Goal: Learn about a topic: Learn about a topic

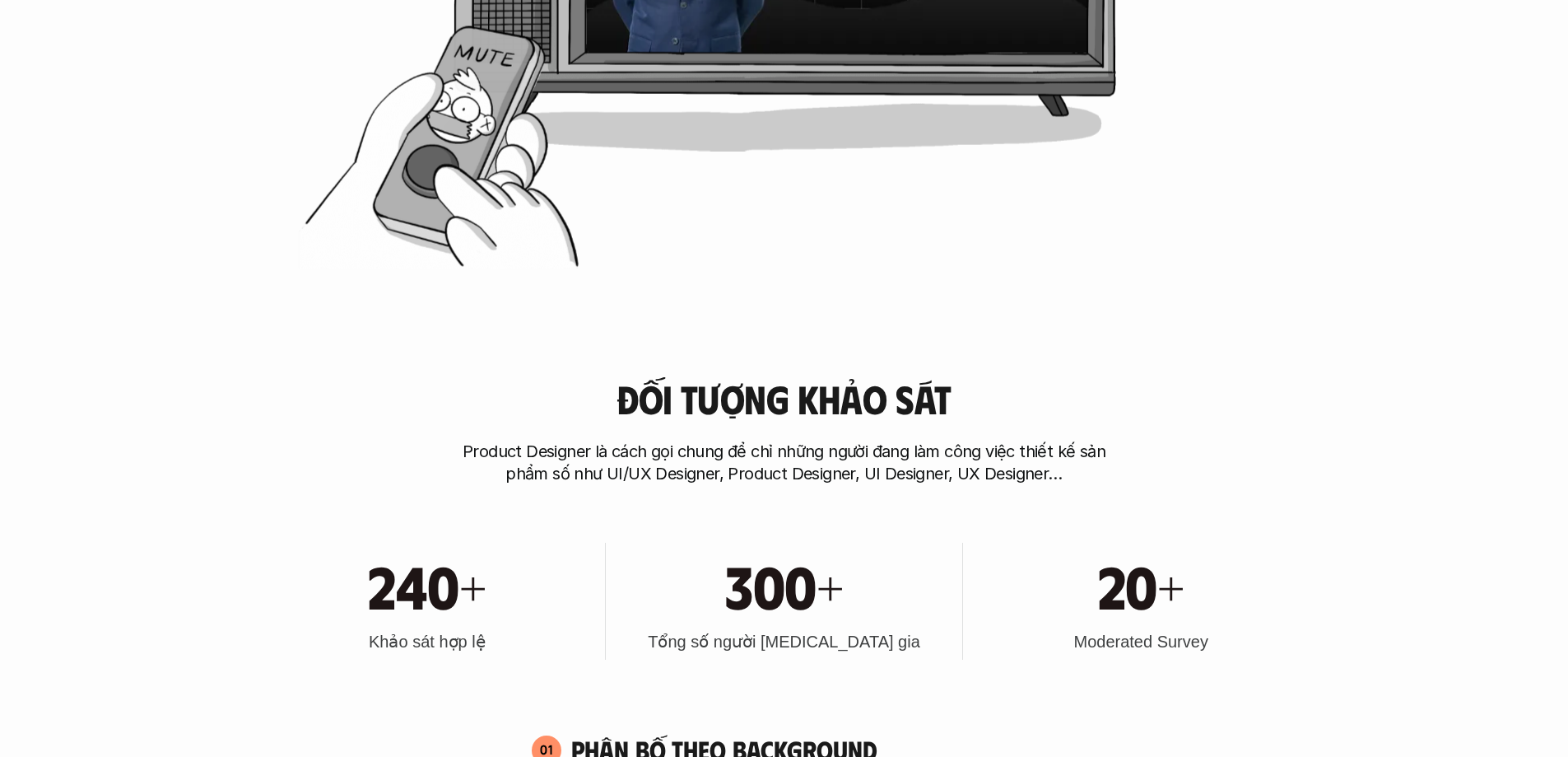
scroll to position [988, 0]
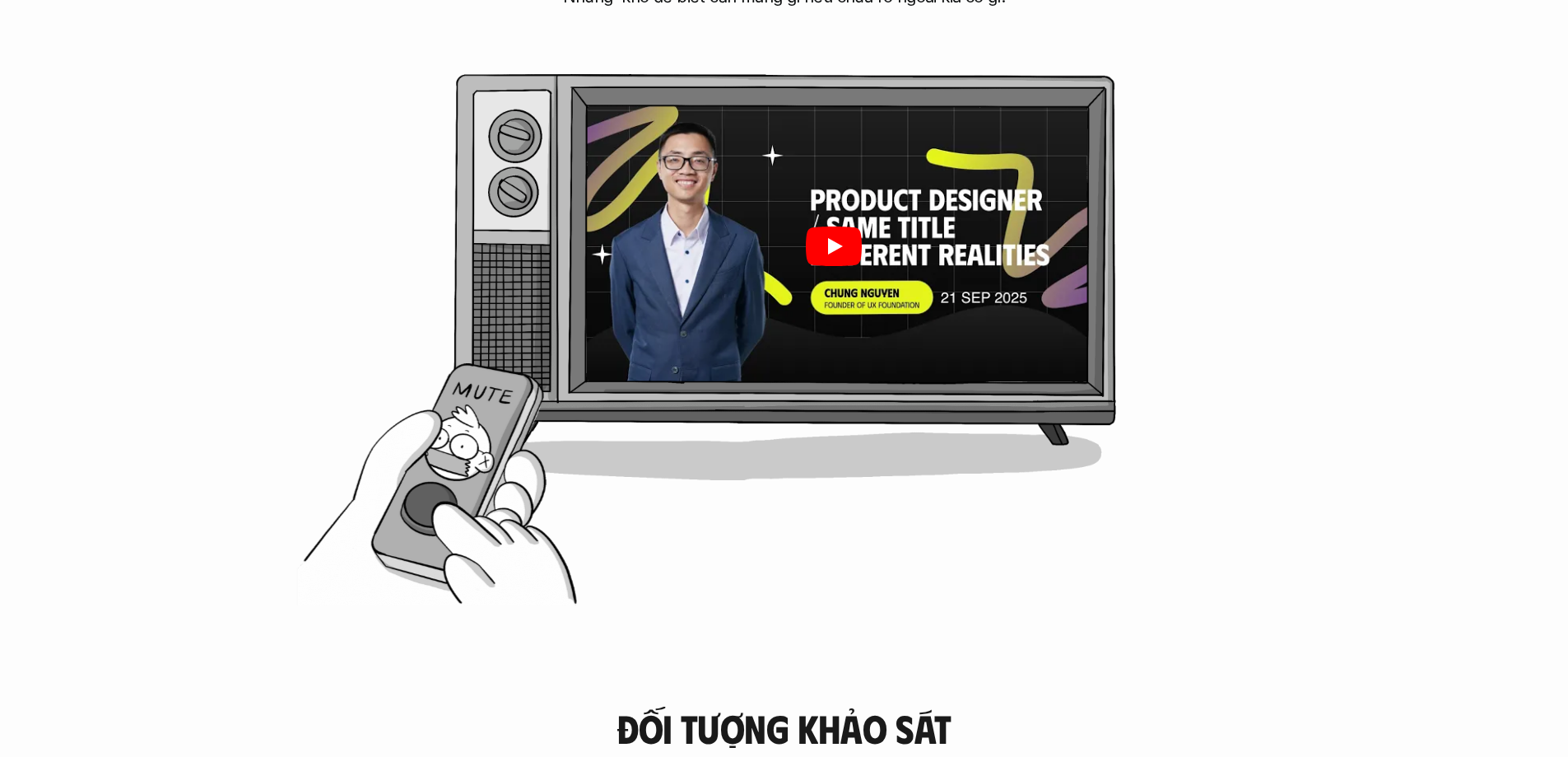
click at [845, 256] on icon "Play" at bounding box center [833, 246] width 56 height 40
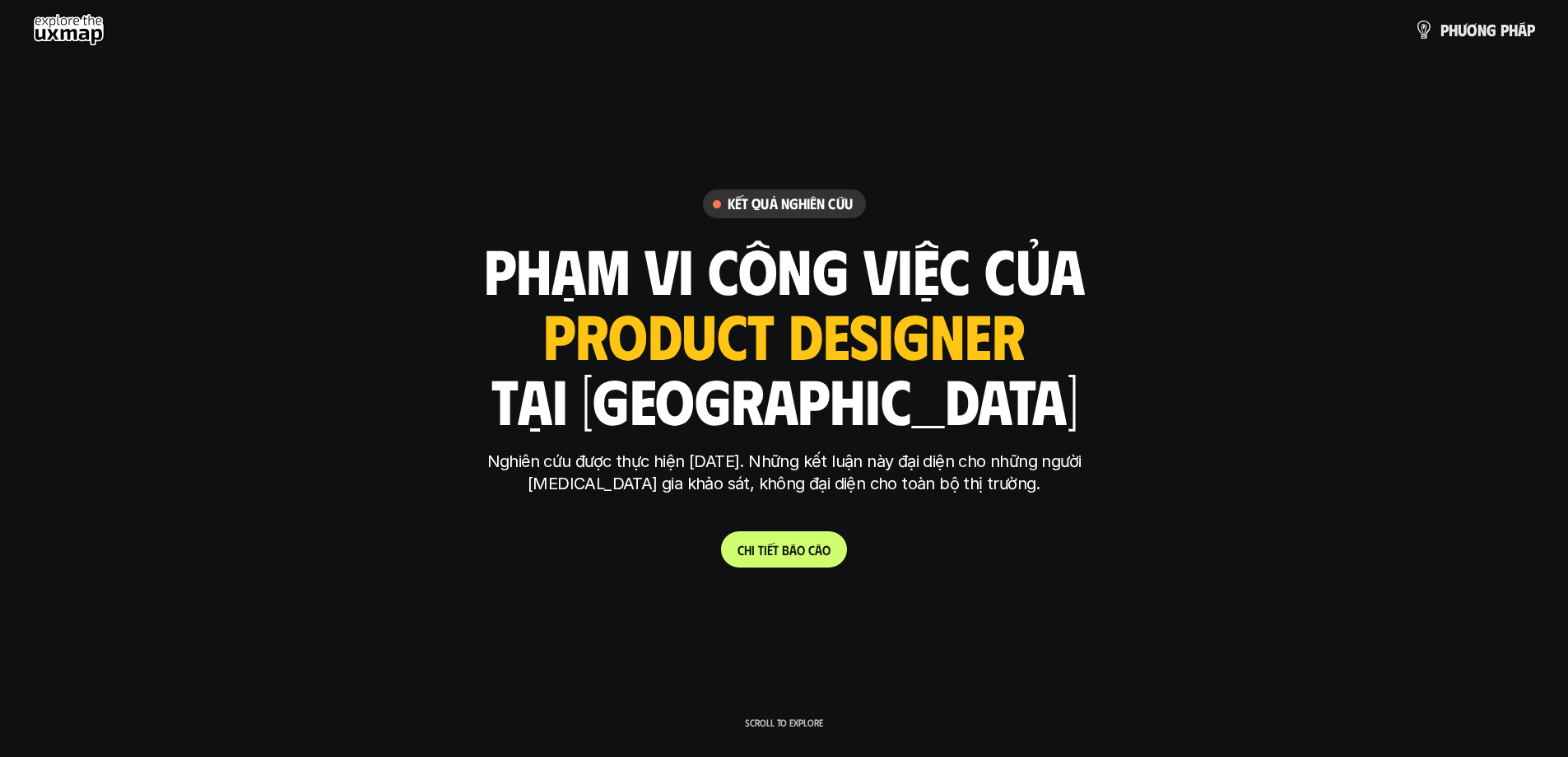
click at [768, 558] on link "C h i t i ế t b á o c á o" at bounding box center [784, 548] width 126 height 36
click at [72, 25] on use at bounding box center [69, 30] width 72 height 33
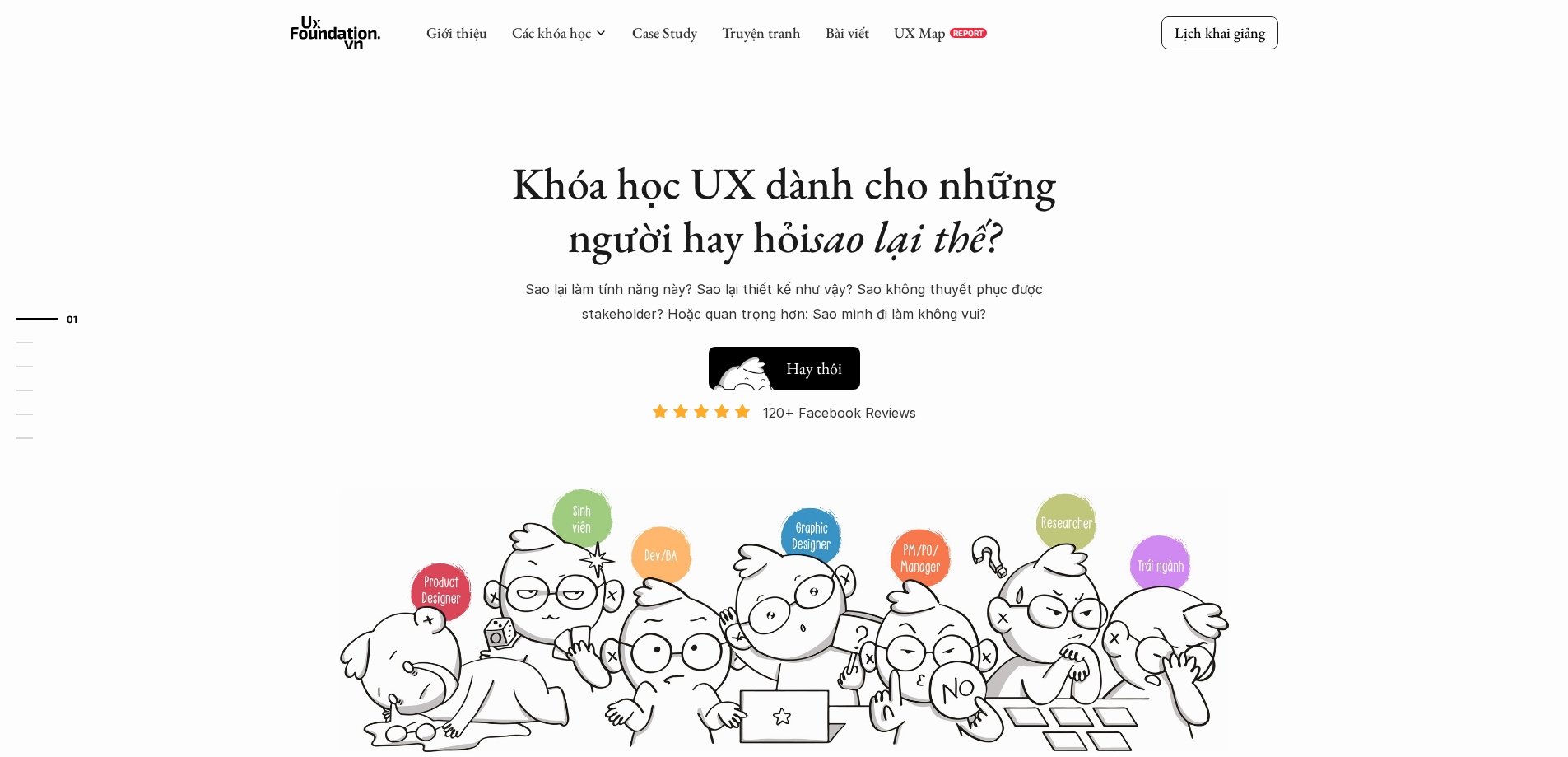
click at [807, 368] on h5 "Xem thử" at bounding box center [814, 364] width 57 height 23
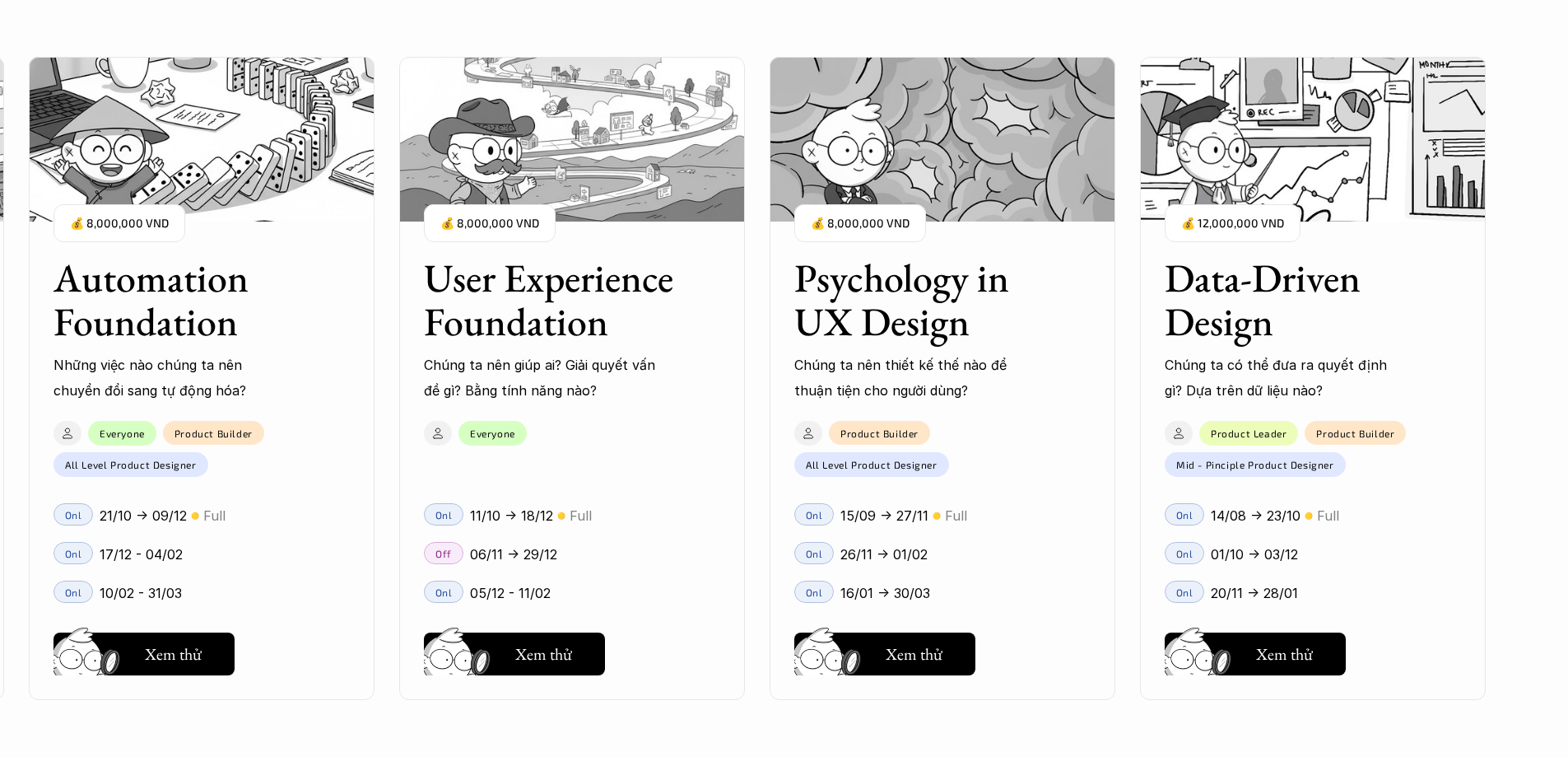
scroll to position [1661, 0]
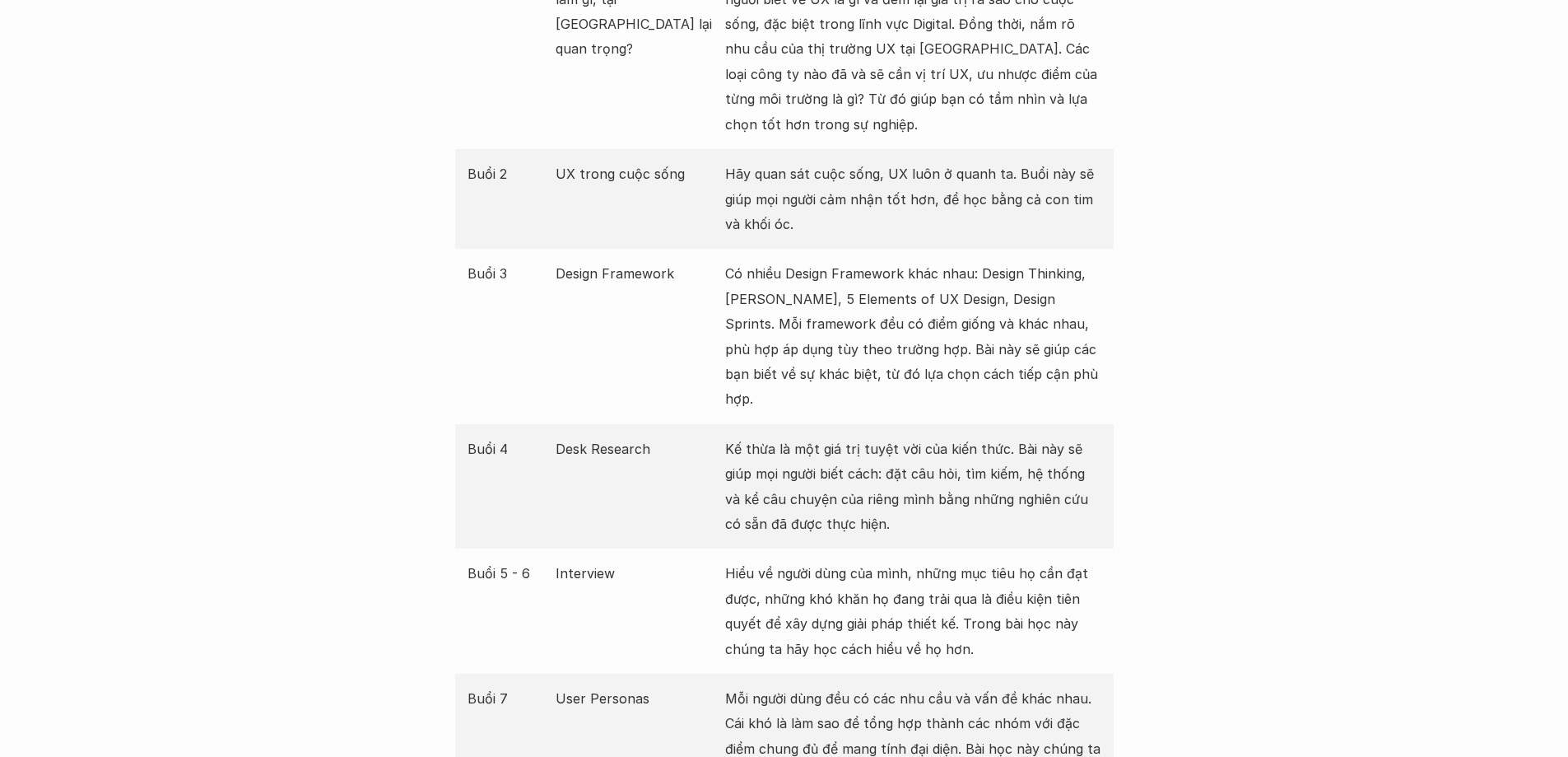
scroll to position [2140, 0]
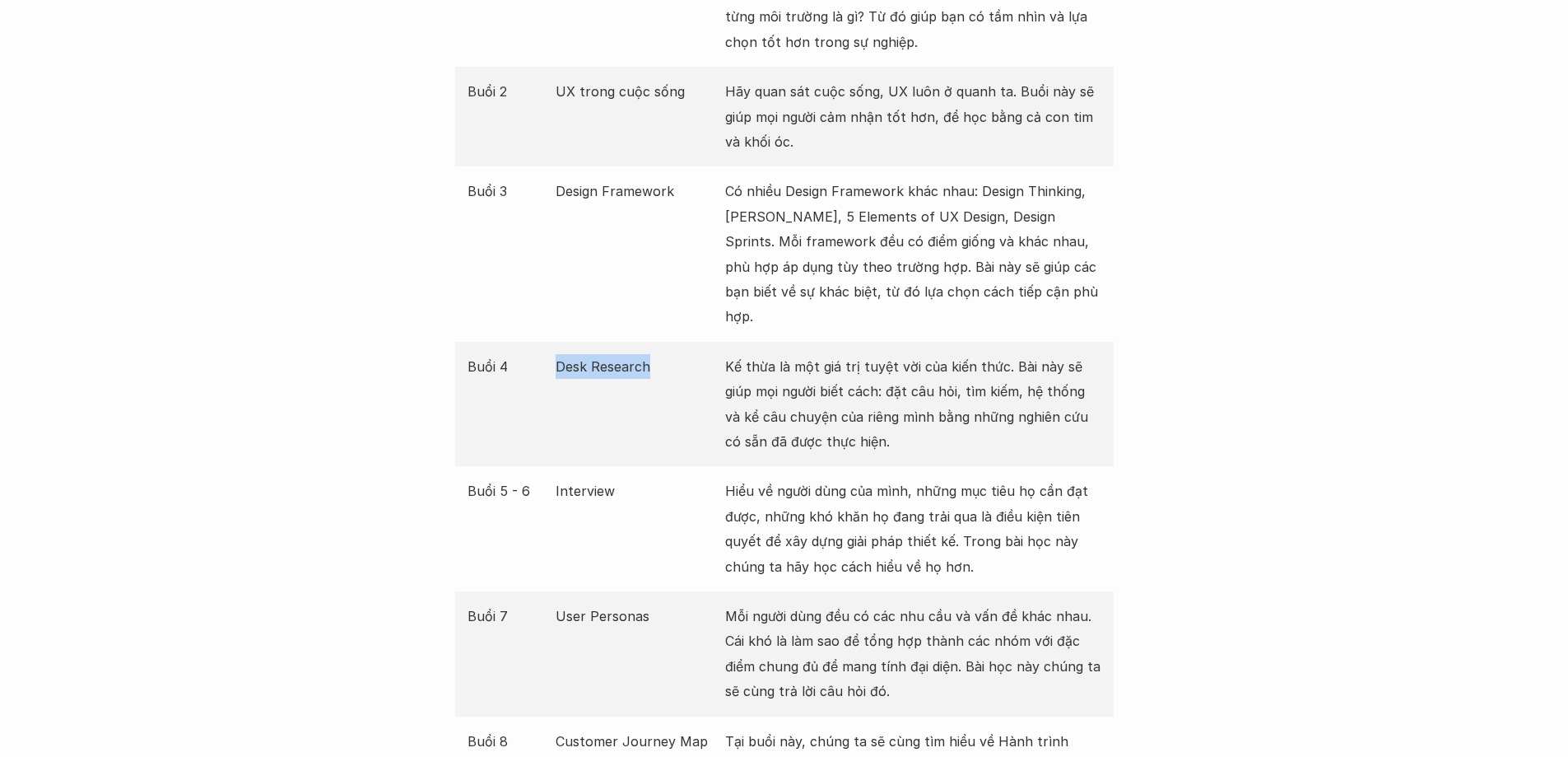
drag, startPoint x: 554, startPoint y: 340, endPoint x: 659, endPoint y: 346, distance: 105.2
click at [659, 346] on div "Buổi 4 Desk Research Kế thừa là một giá trị tuyệt vời của kiến thức. Bài này sẽ…" at bounding box center [784, 403] width 658 height 125
click at [744, 359] on p "Kế thừa là một giá trị tuyệt vời của kiến thức. Bài này sẽ giúp mọi người biết …" at bounding box center [913, 404] width 376 height 101
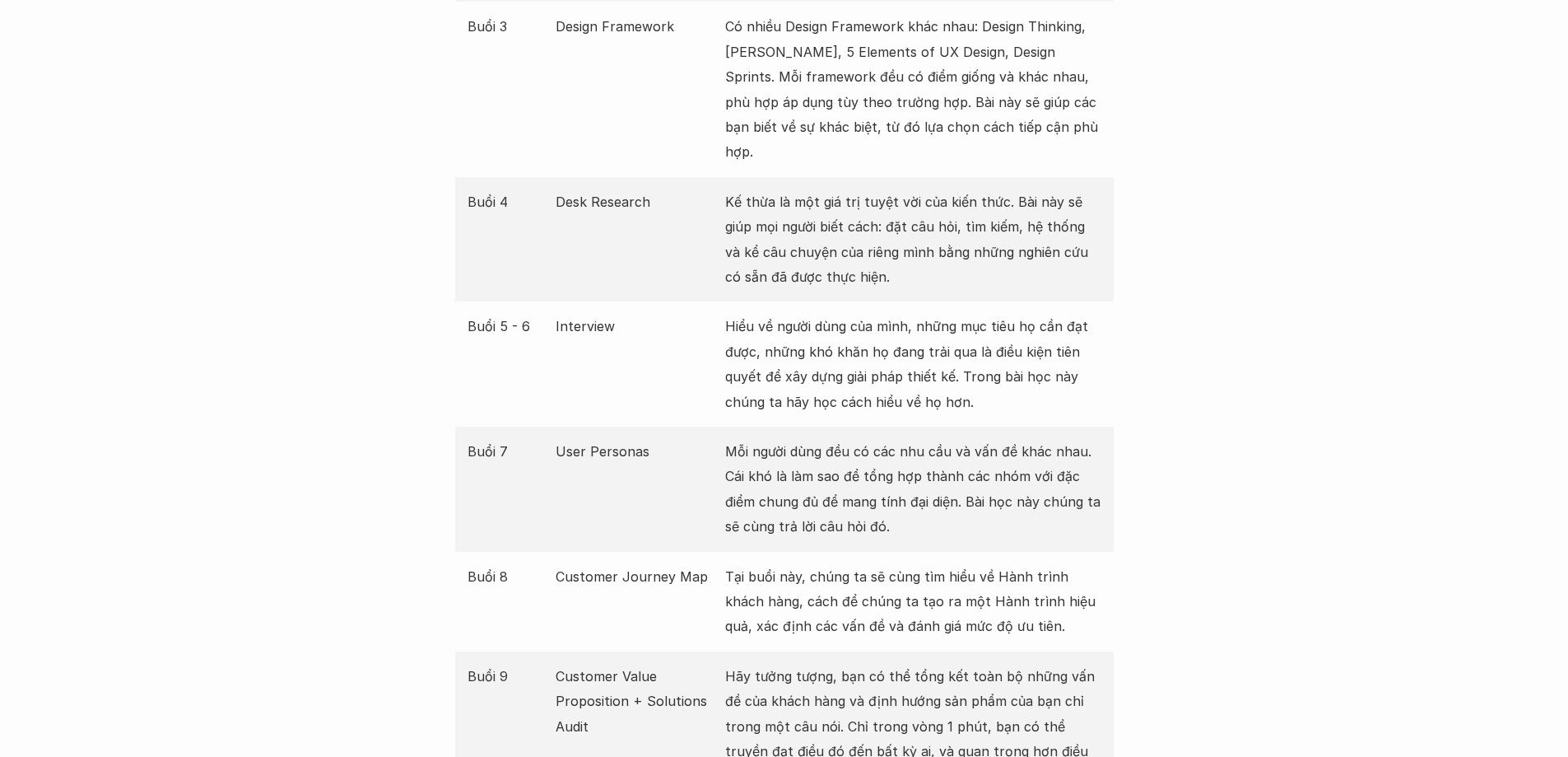
click at [588, 313] on p "Interview" at bounding box center [636, 326] width 161 height 25
click at [769, 326] on p "Hiểu về người dùng của mình, những mục tiêu họ cần đạt được, những khó khăn họ …" at bounding box center [913, 364] width 376 height 101
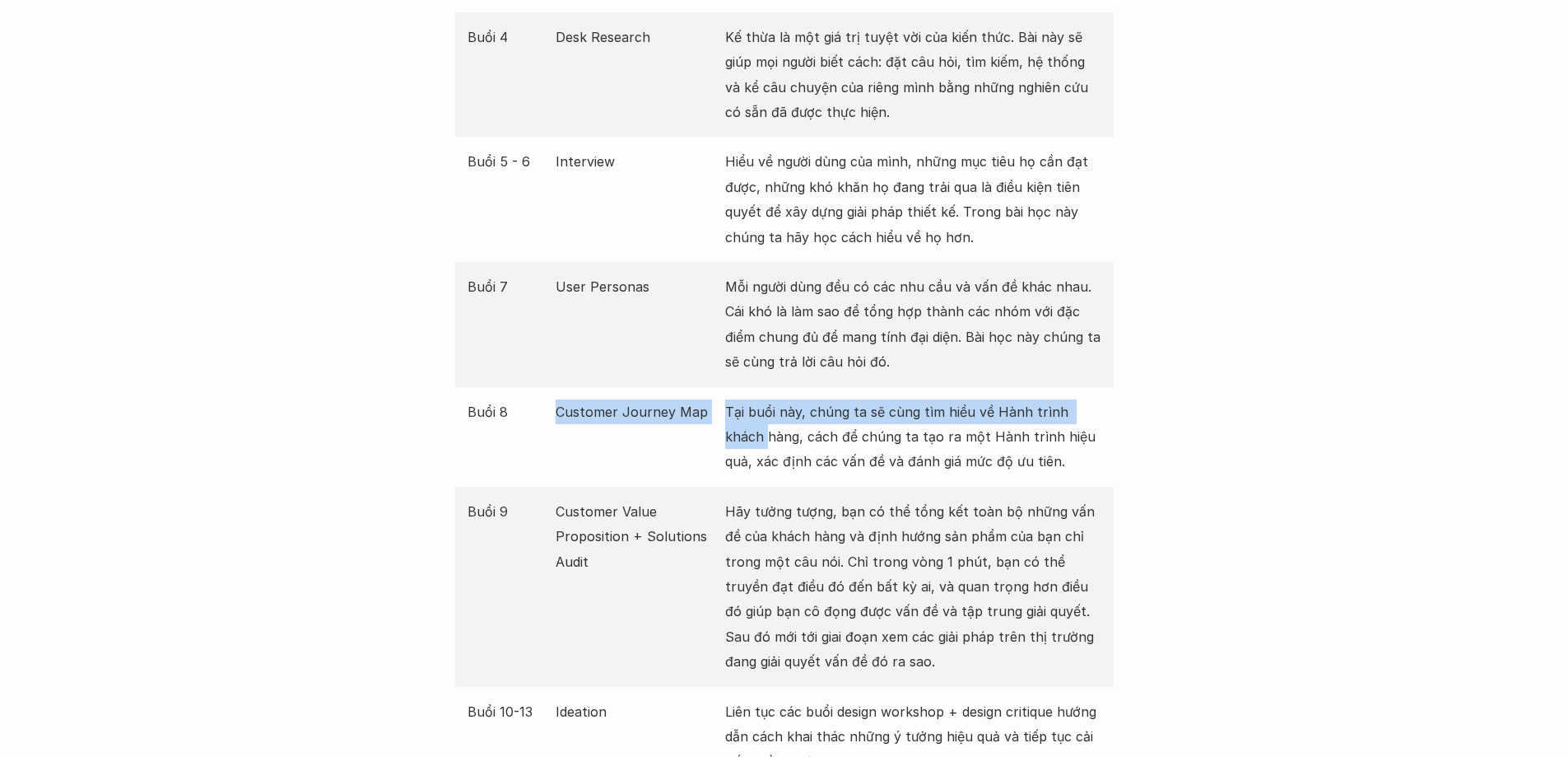
drag, startPoint x: 560, startPoint y: 391, endPoint x: 723, endPoint y: 402, distance: 163.4
click at [722, 402] on div "Buổi 8 Customer Journey Map Tại buổi này, chúng ta sẽ cùng tìm hiểu về Hành trì…" at bounding box center [784, 436] width 658 height 100
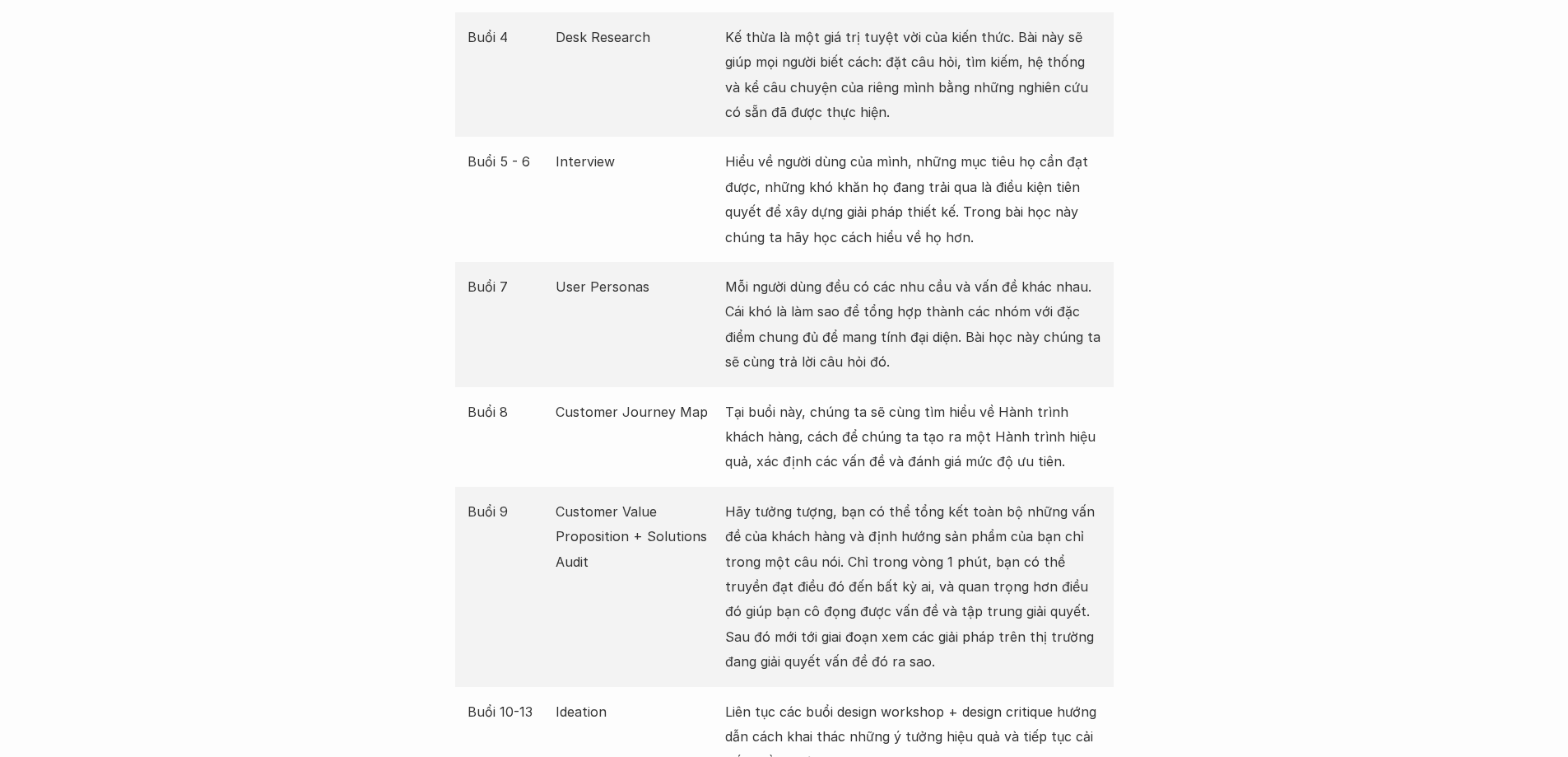
click at [801, 407] on p "Tại buổi này, chúng ta sẽ cùng tìm hiểu về Hành trình khách hàng, cách để chúng…" at bounding box center [913, 436] width 376 height 74
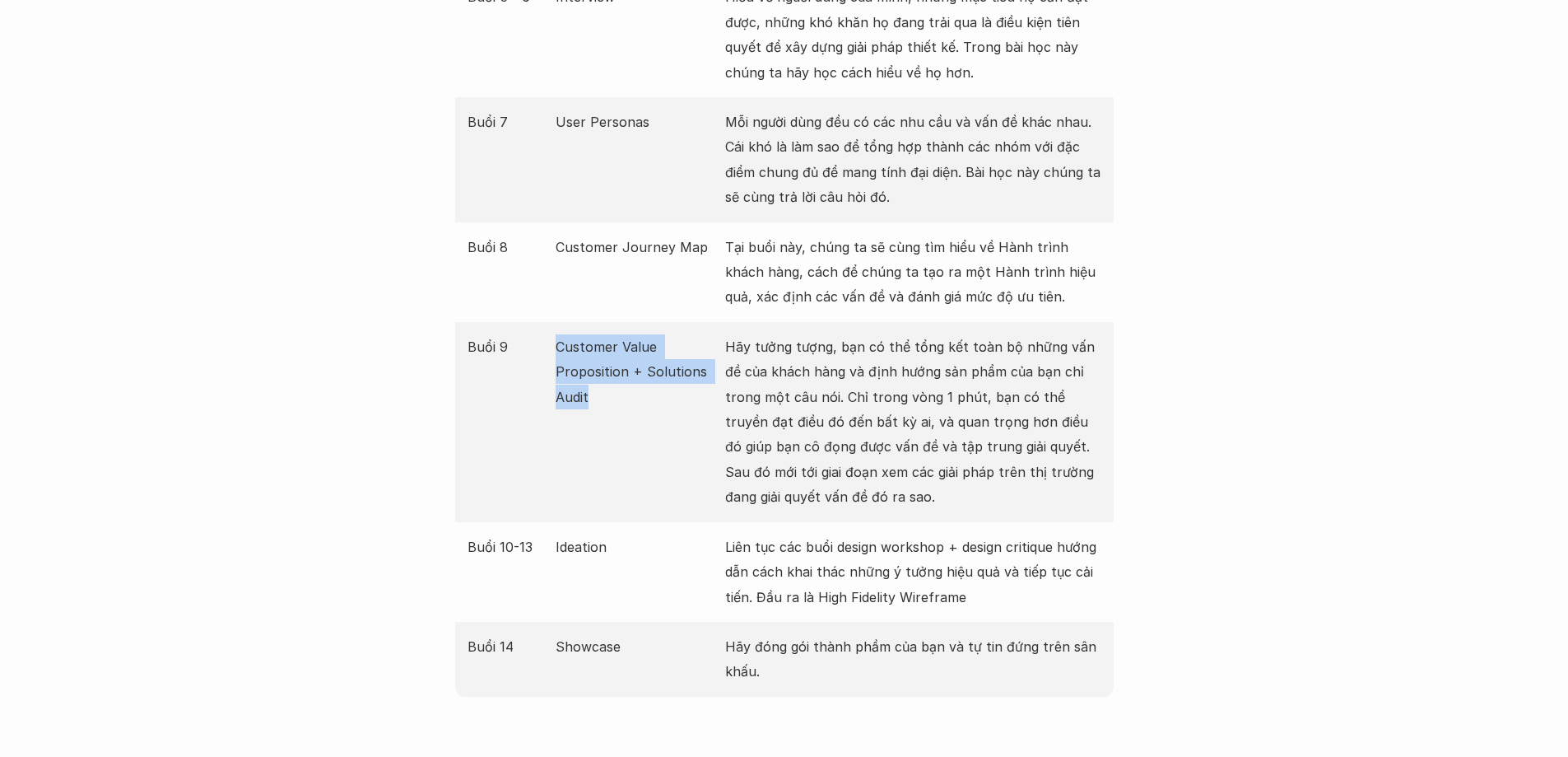
drag, startPoint x: 554, startPoint y: 318, endPoint x: 643, endPoint y: 374, distance: 105.2
click at [643, 374] on div "Buổi 9 Customer Value Proposition + Solutions Audit Hãy tưởng tượng, bạn có thể…" at bounding box center [784, 422] width 658 height 200
click at [806, 408] on p "Hãy tưởng tượng, bạn có thể tổng kết toàn bộ những vấn đề của khách hàng và địn…" at bounding box center [913, 422] width 376 height 175
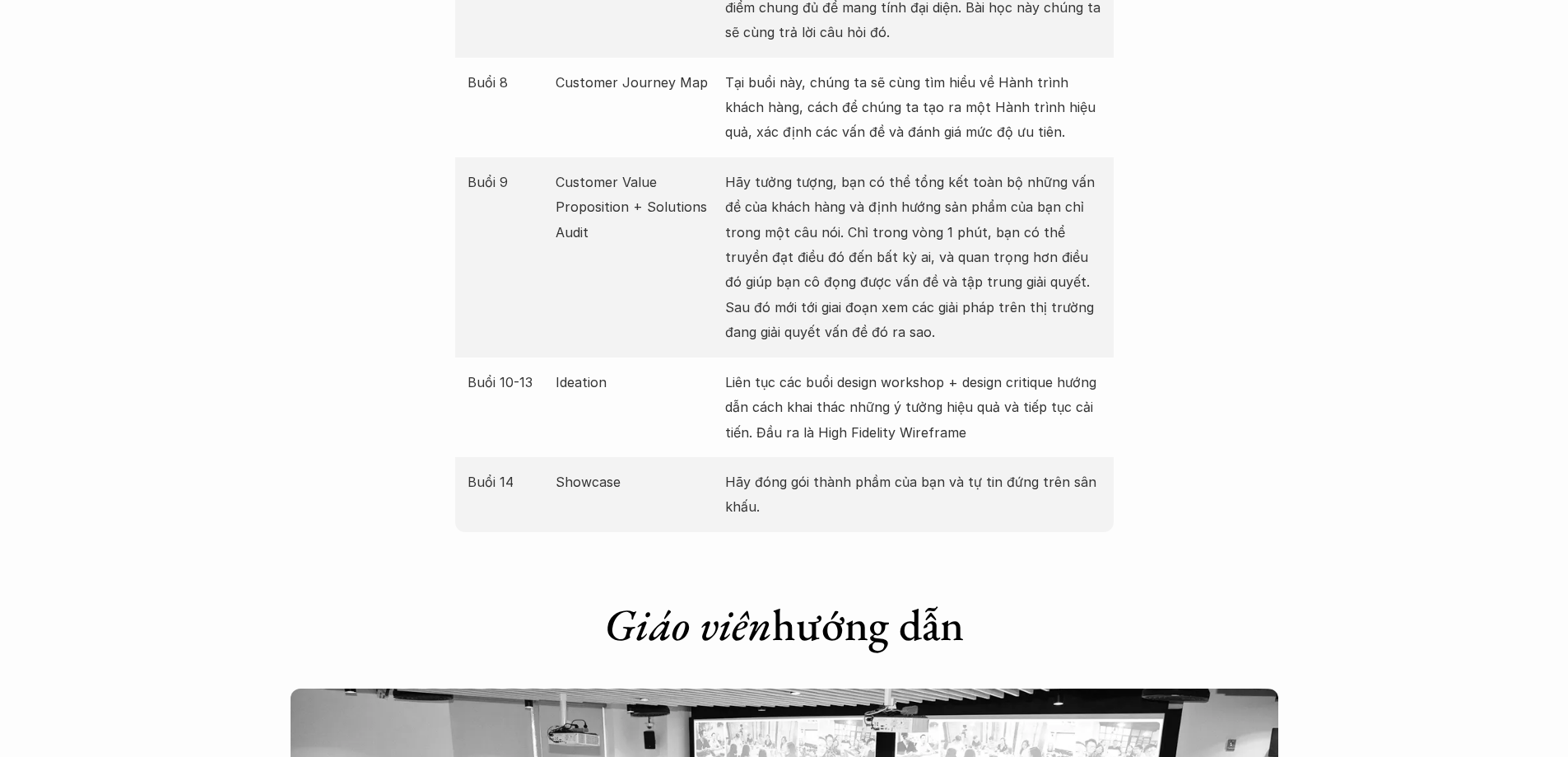
scroll to position [2881, 0]
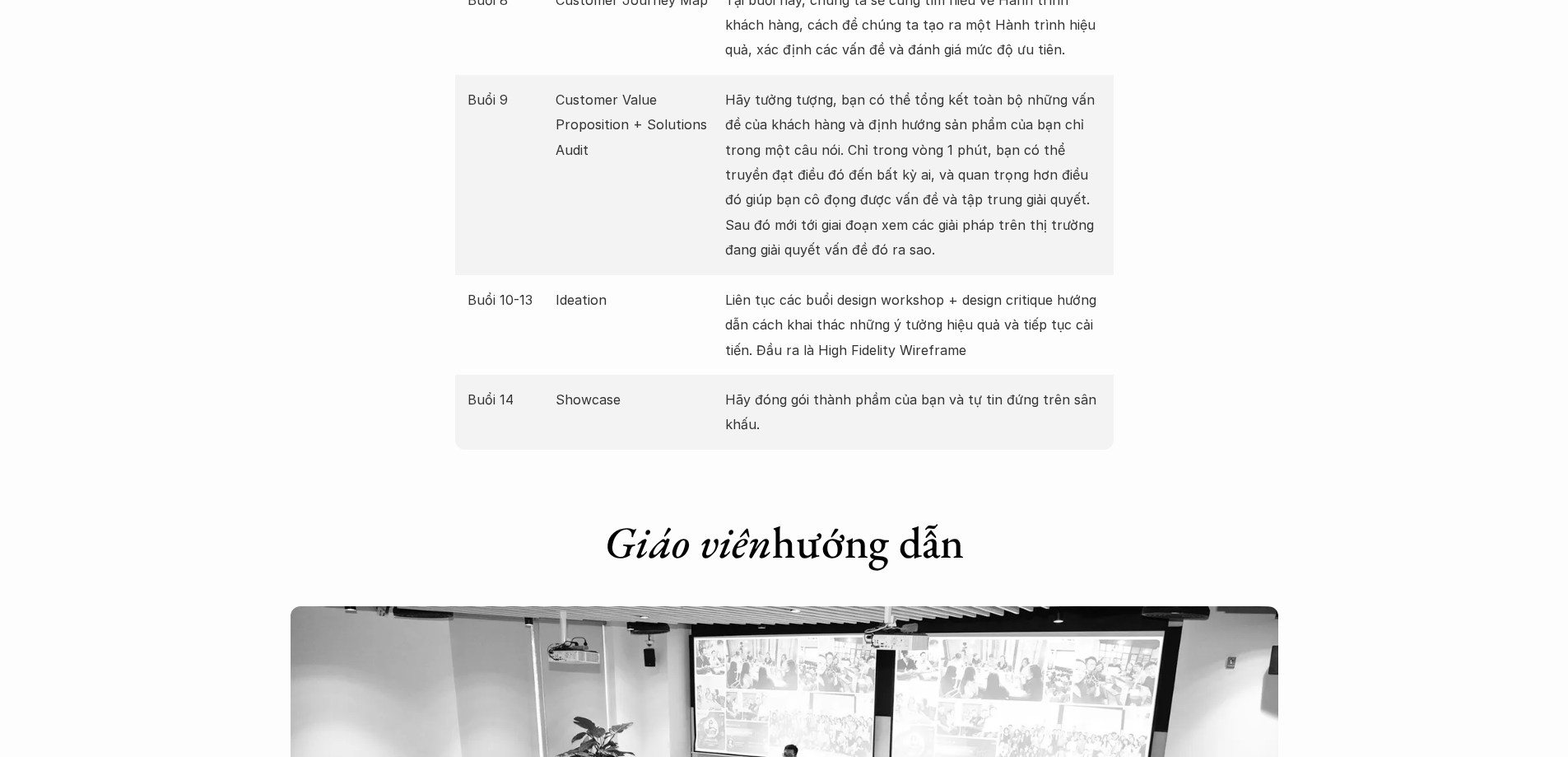
click at [591, 287] on p "Ideation" at bounding box center [636, 300] width 161 height 25
click at [745, 299] on p "Liên tục các buổi design workshop + design critique hướng dẫn cách khai thác nh…" at bounding box center [913, 324] width 376 height 74
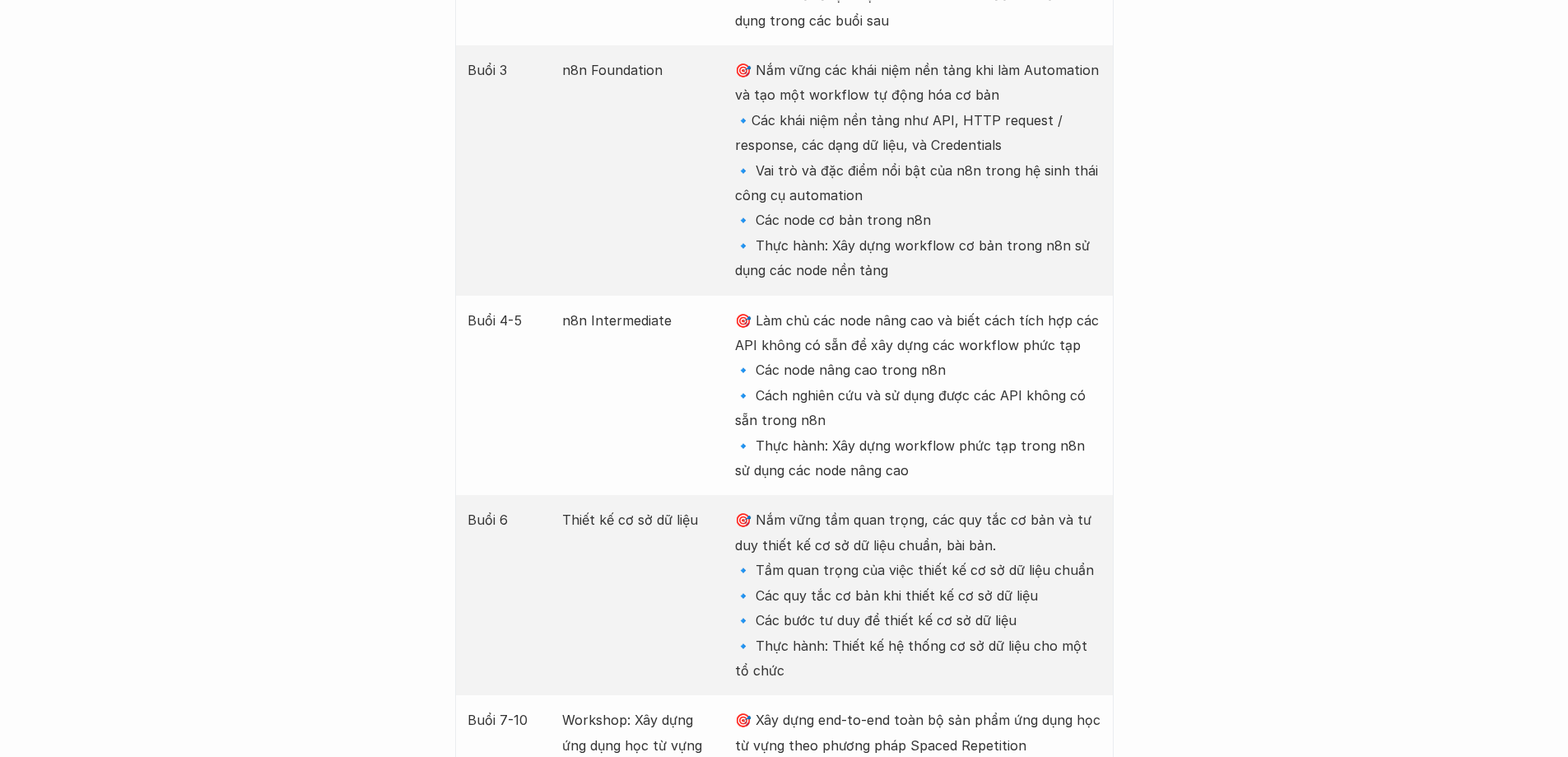
scroll to position [2799, 0]
